Goal: Transaction & Acquisition: Book appointment/travel/reservation

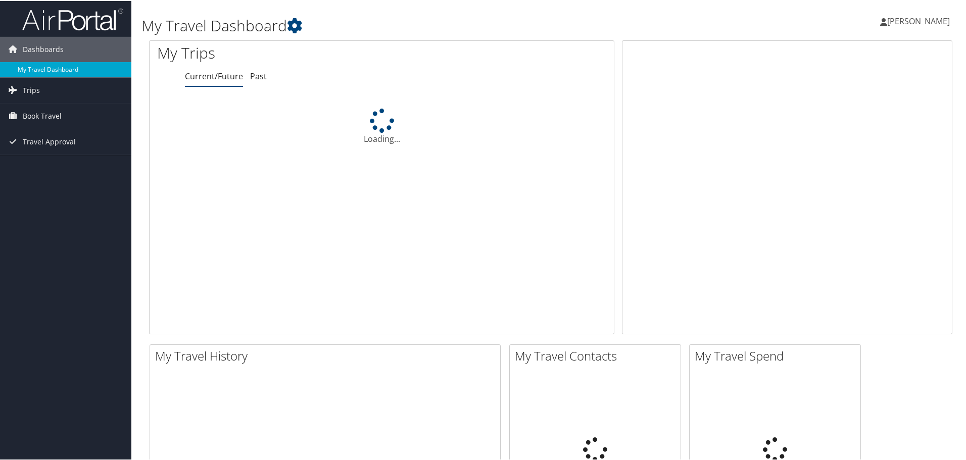
drag, startPoint x: 0, startPoint y: 0, endPoint x: 16, endPoint y: 72, distance: 73.5
click at [16, 72] on link "My Travel Dashboard" at bounding box center [65, 68] width 131 height 15
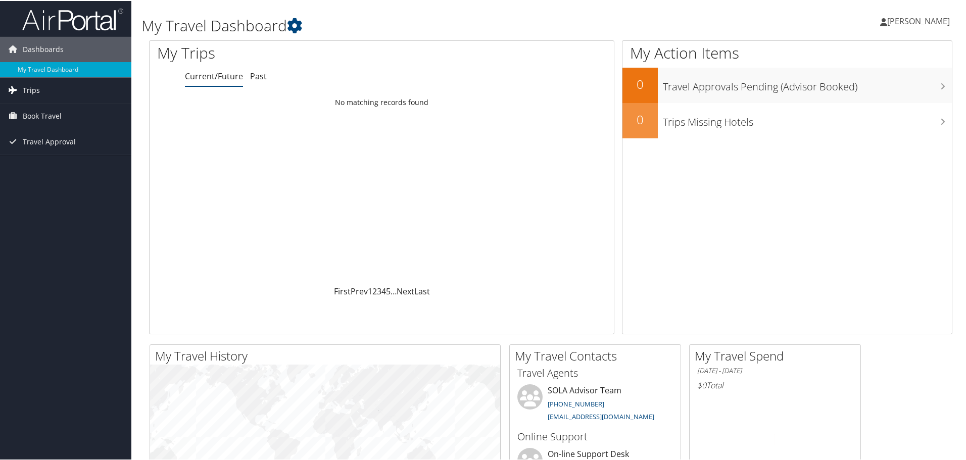
click at [31, 87] on span "Trips" at bounding box center [31, 89] width 17 height 25
click at [68, 158] on link "Book Travel" at bounding box center [65, 160] width 131 height 25
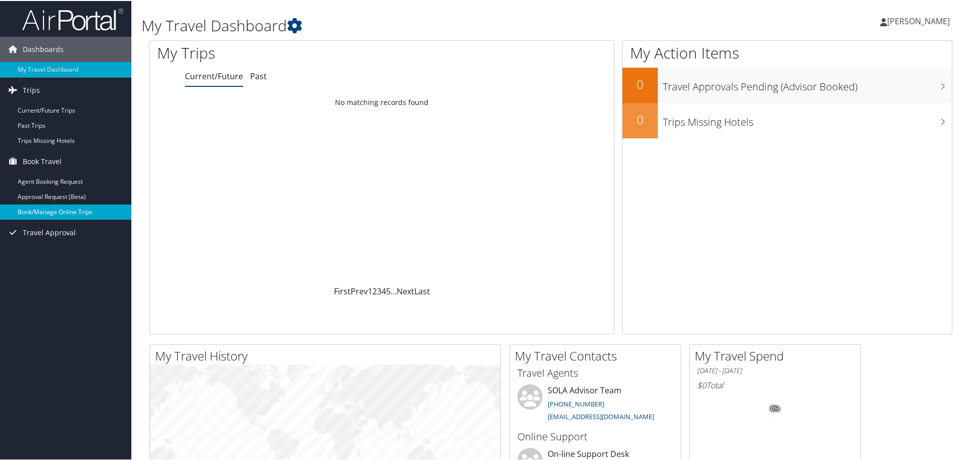
click at [73, 209] on link "Book/Manage Online Trips" at bounding box center [65, 211] width 131 height 15
